Goal: Transaction & Acquisition: Subscribe to service/newsletter

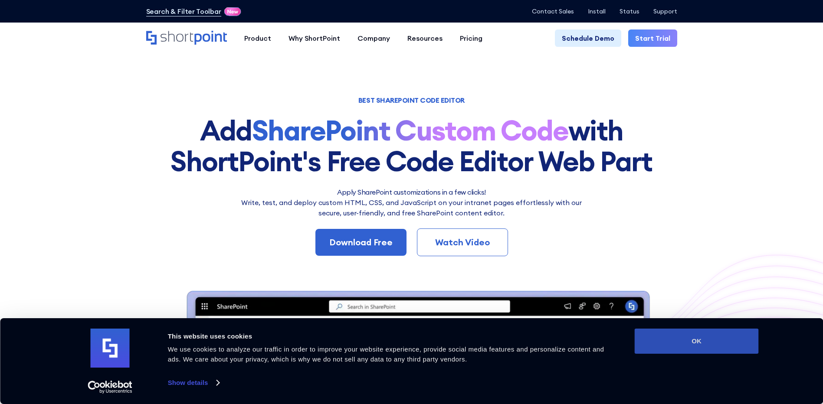
click at [703, 340] on button "OK" at bounding box center [696, 341] width 124 height 25
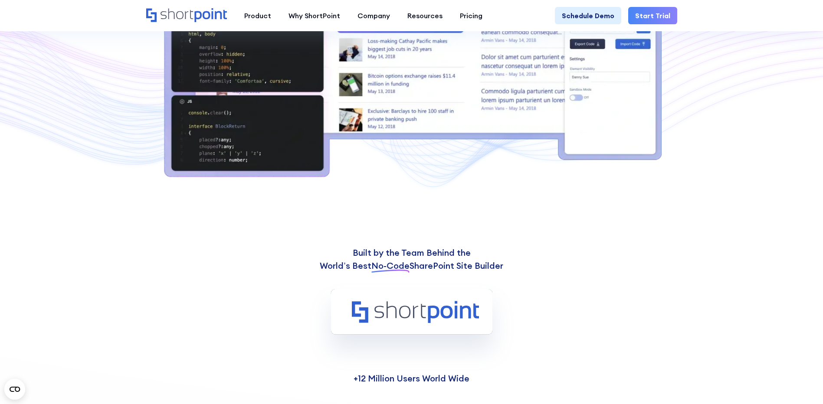
scroll to position [217, 0]
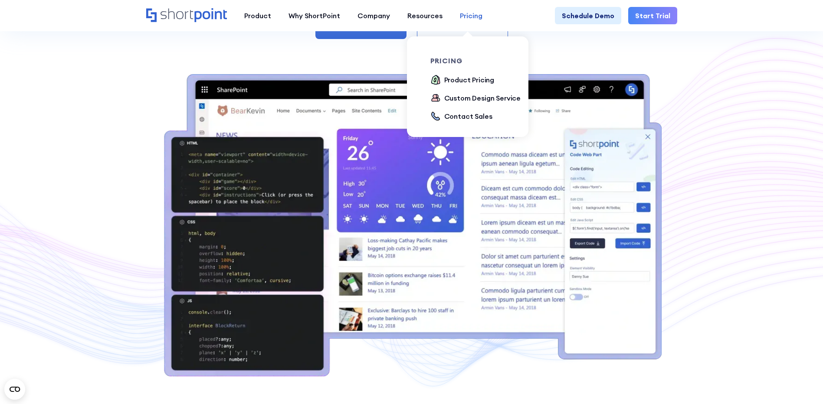
click at [472, 16] on div "Pricing" at bounding box center [471, 15] width 23 height 10
click at [474, 78] on div "Product Pricing" at bounding box center [469, 80] width 50 height 10
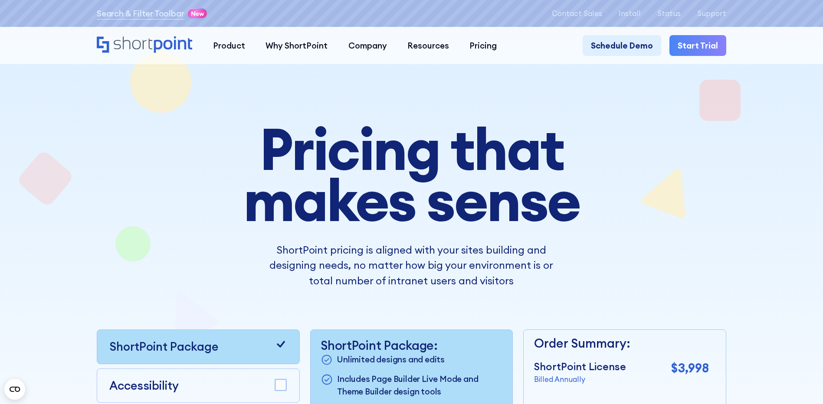
click at [698, 42] on link "Start Trial" at bounding box center [697, 45] width 57 height 20
